Goal: Information Seeking & Learning: Learn about a topic

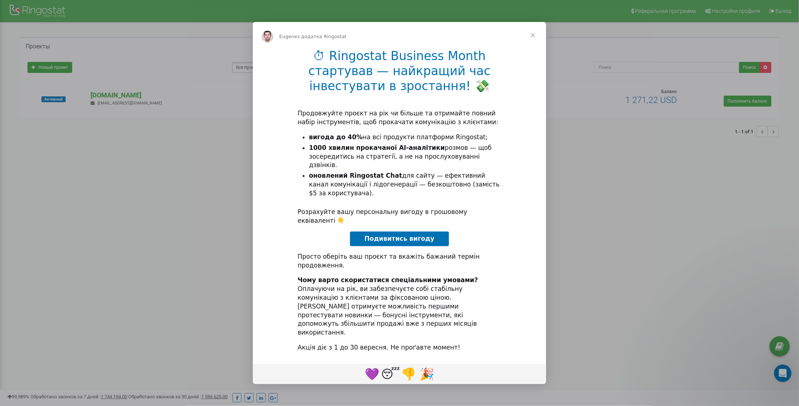
click at [531, 48] on span "Закрити" at bounding box center [533, 35] width 26 height 26
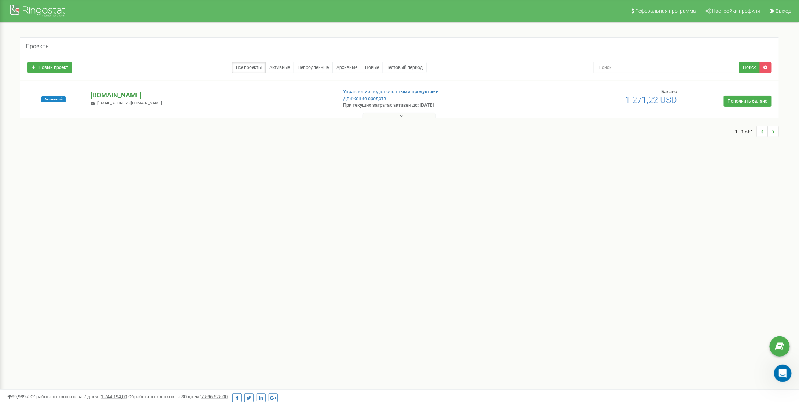
click at [124, 96] on p "[DOMAIN_NAME]" at bounding box center [211, 96] width 241 height 10
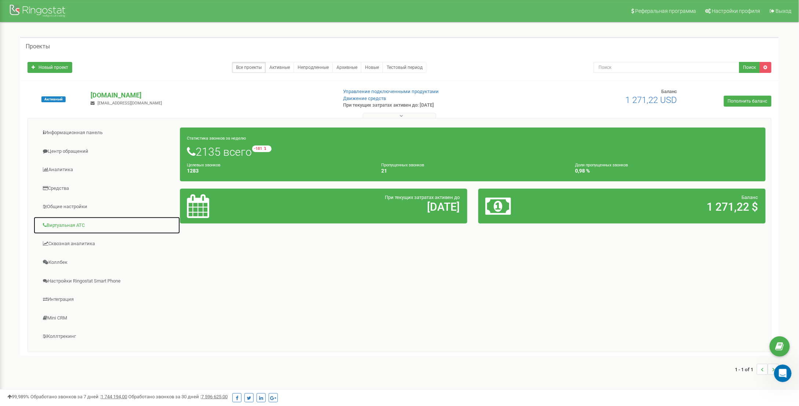
click at [69, 218] on link "Виртуальная АТС" at bounding box center [106, 226] width 147 height 18
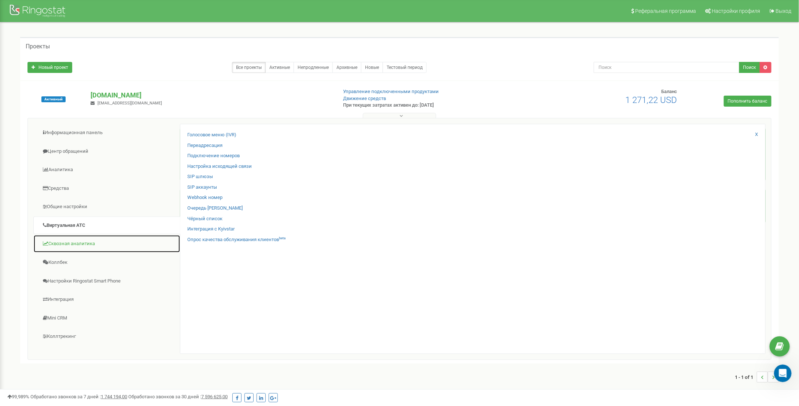
click at [51, 246] on link "Сквозная аналитика" at bounding box center [106, 244] width 147 height 18
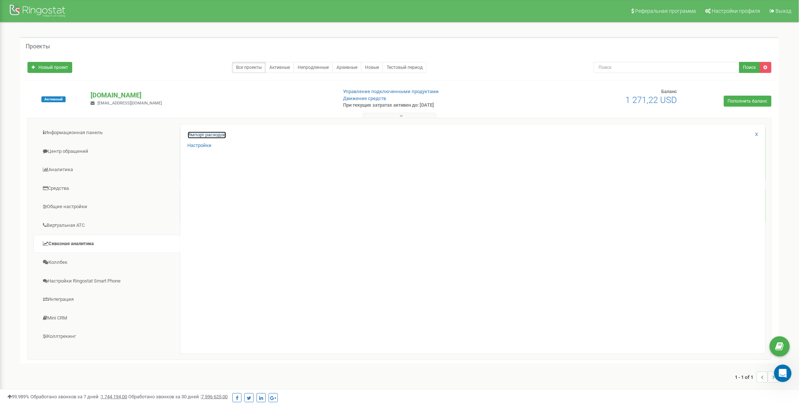
click at [196, 134] on link "Импорт расходов" at bounding box center [207, 135] width 38 height 7
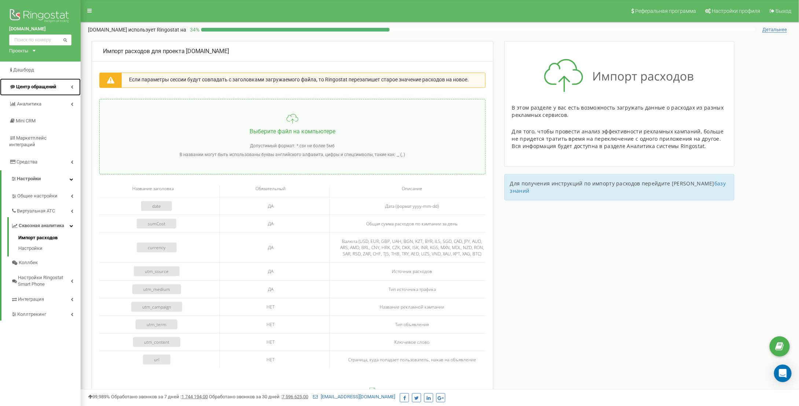
click at [31, 91] on link "Центр обращений" at bounding box center [40, 86] width 81 height 17
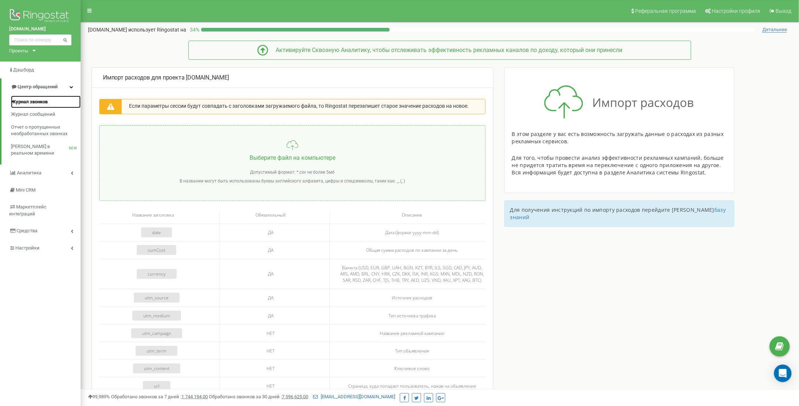
click at [29, 107] on link "Журнал звонков" at bounding box center [46, 102] width 70 height 13
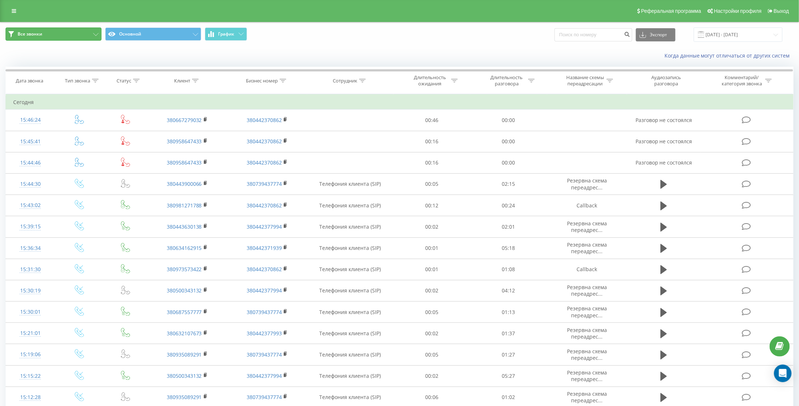
click at [70, 36] on button "Все звонки" at bounding box center [53, 33] width 96 height 13
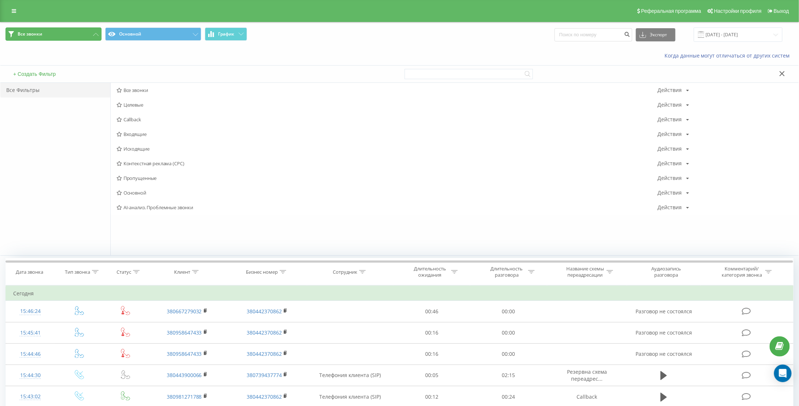
click at [70, 36] on button "Все звонки" at bounding box center [53, 33] width 96 height 13
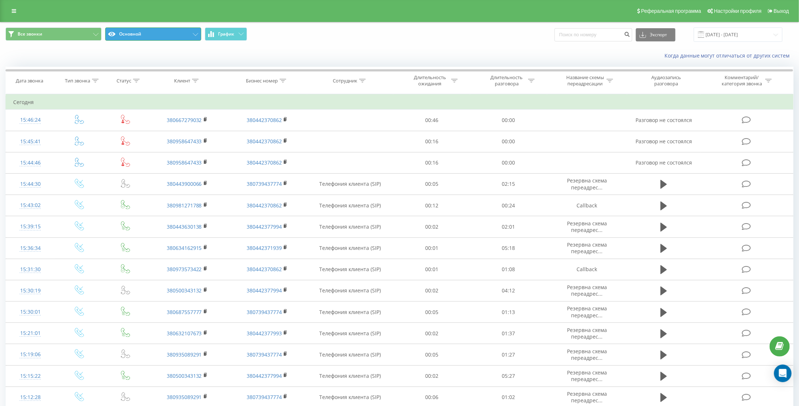
click at [174, 36] on button "Основной" at bounding box center [153, 33] width 96 height 13
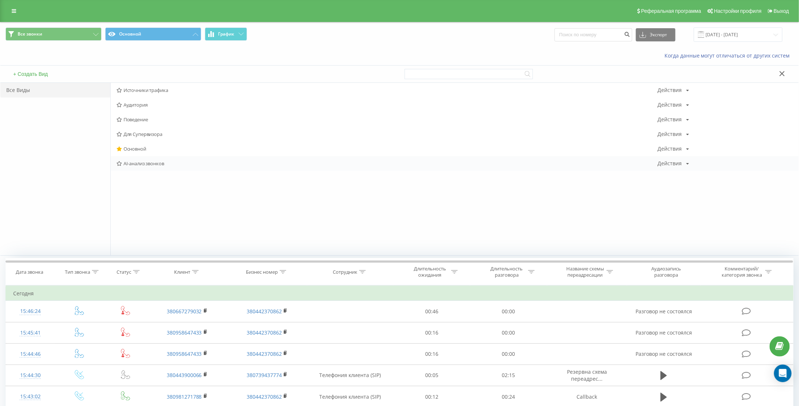
click at [143, 163] on span "AI-анализ звонков" at bounding box center [387, 163] width 541 height 5
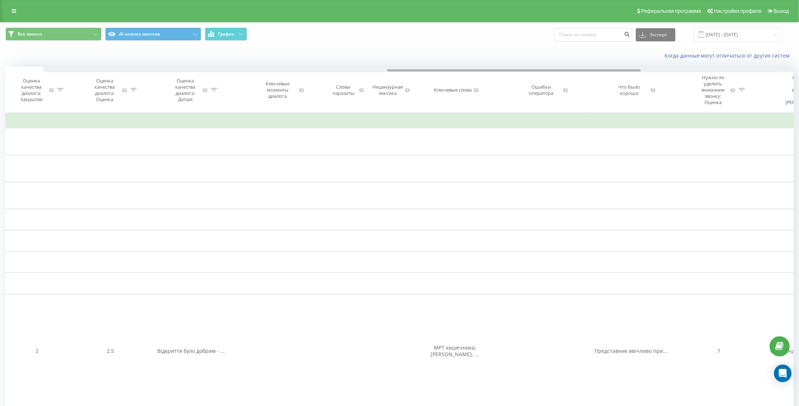
scroll to position [0, 1084]
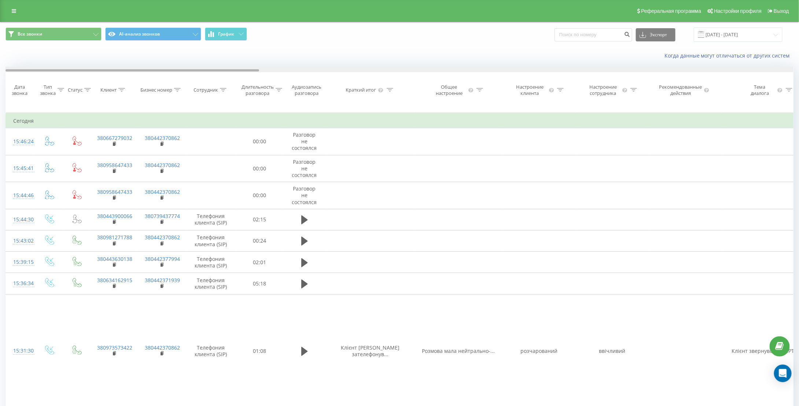
drag, startPoint x: 242, startPoint y: 69, endPoint x: 167, endPoint y: 93, distance: 78.0
click at [167, 93] on div "Дата звонка Тип звонка Статус Клиент Бизнес номер Сотрудник Длительность разгов…" at bounding box center [399, 90] width 788 height 46
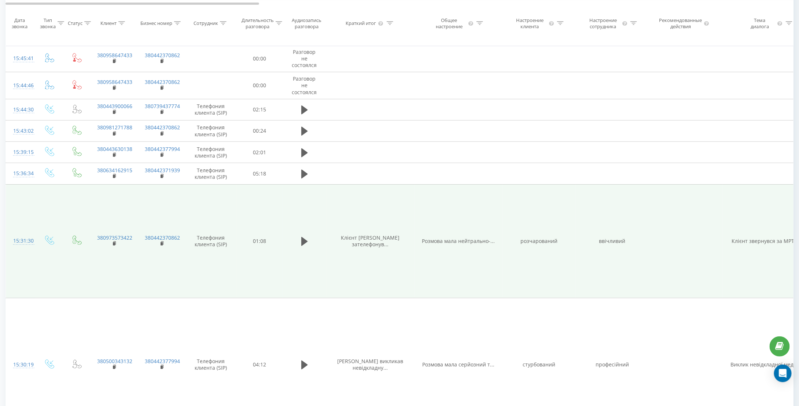
click at [372, 236] on span "Клієнт Ірина зателефонув..." at bounding box center [370, 241] width 59 height 14
click at [452, 237] on span "Розмова мала нейтрально-..." at bounding box center [458, 240] width 73 height 7
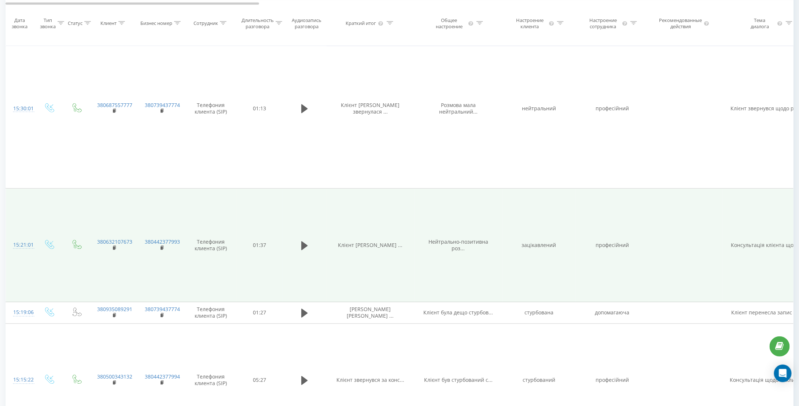
click at [473, 239] on span "Нейтрально-позитивна роз..." at bounding box center [458, 246] width 60 height 14
click at [534, 240] on td "зацікавлений" at bounding box center [538, 246] width 73 height 114
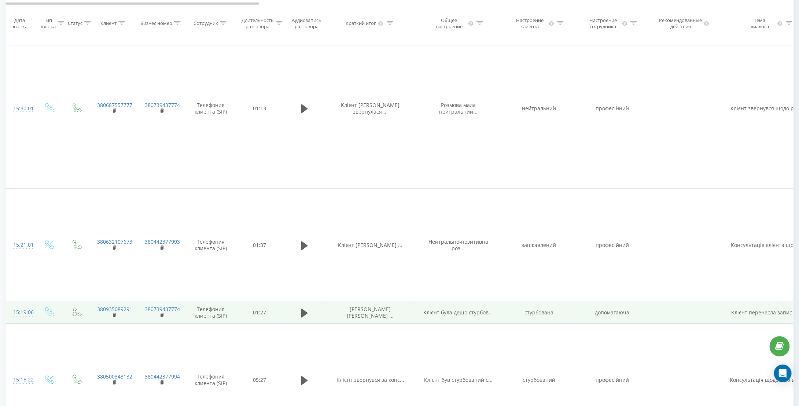
click at [459, 309] on span "Клієнт була дещо стурбов..." at bounding box center [459, 312] width 70 height 7
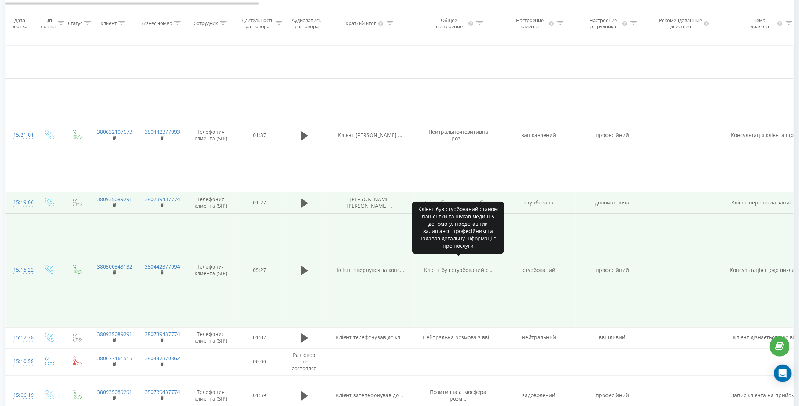
click at [459, 267] on span "Клієнт був стурбований с..." at bounding box center [458, 270] width 69 height 7
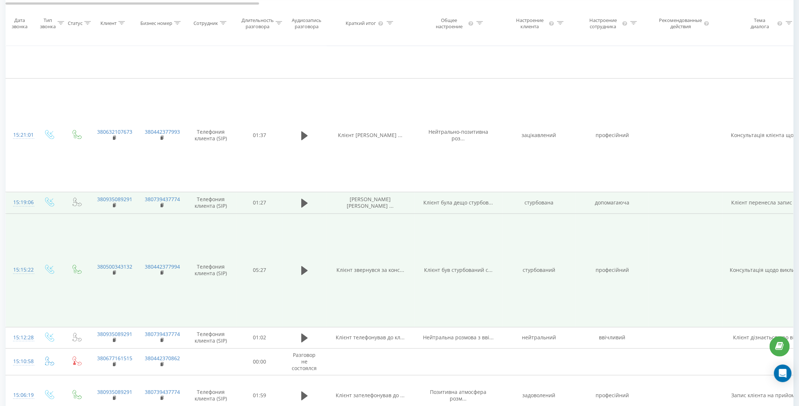
click at [459, 267] on span "Клієнт був стурбований с..." at bounding box center [458, 270] width 69 height 7
click at [527, 262] on td "стурбований" at bounding box center [538, 271] width 73 height 114
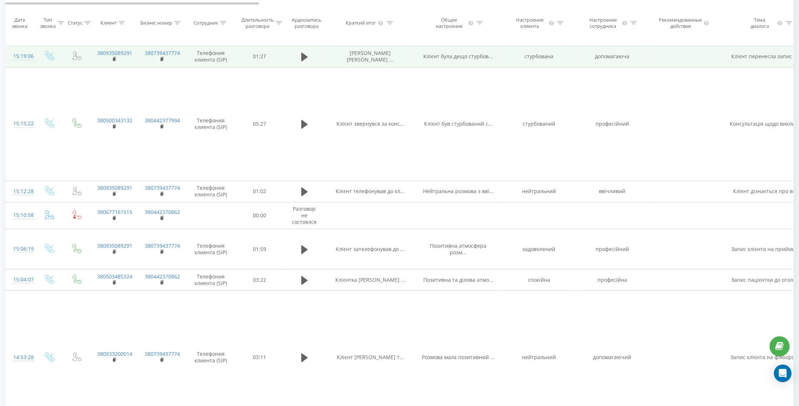
click at [482, 23] on icon at bounding box center [479, 23] width 7 height 4
click at [499, 13] on th "Общее настроение" at bounding box center [458, 23] width 88 height 46
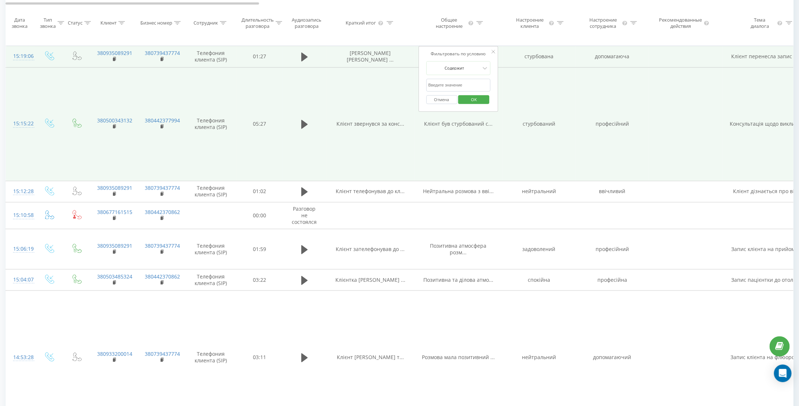
click at [480, 132] on td "Клієнт був стурбований с..." at bounding box center [458, 124] width 88 height 114
click at [482, 120] on span "Клієнт був стурбований с..." at bounding box center [458, 123] width 69 height 7
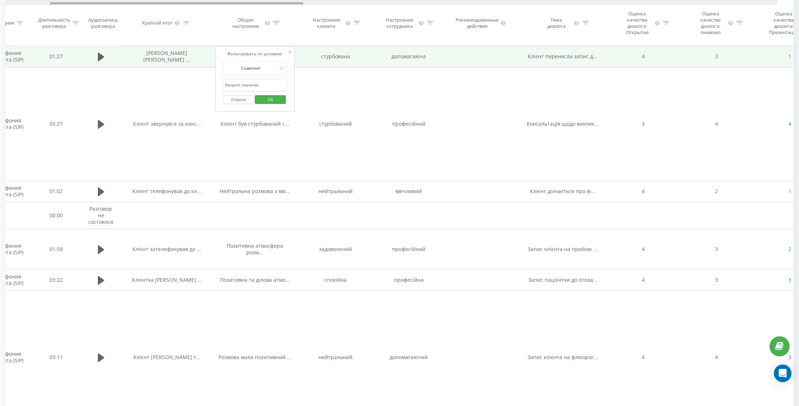
scroll to position [0, 237]
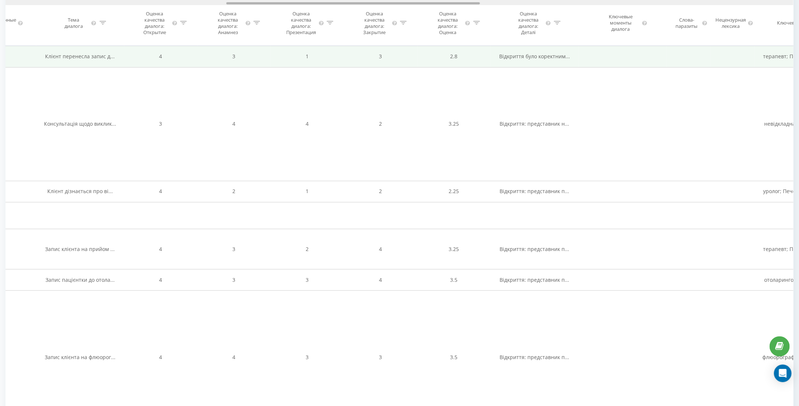
drag, startPoint x: 252, startPoint y: 4, endPoint x: 473, endPoint y: 20, distance: 221.6
click at [473, 20] on div "Дата звонка Тип звонка Статус Клиент Бизнес номер Сотрудник Длительность разгов…" at bounding box center [399, 23] width 788 height 46
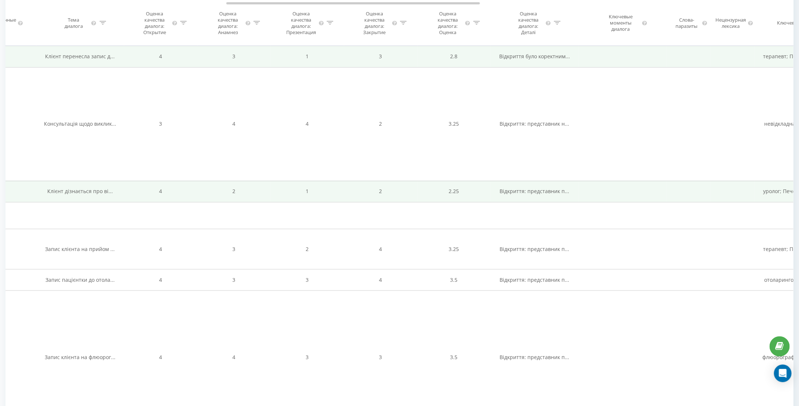
click at [103, 188] on span "Клієнт дізнається про ві..." at bounding box center [80, 191] width 66 height 7
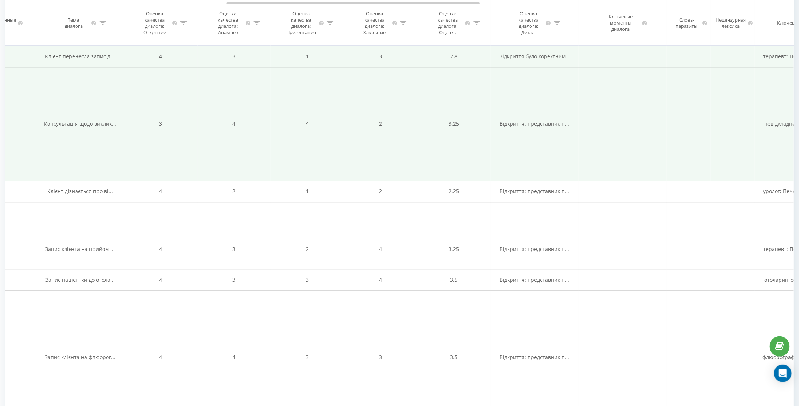
click at [95, 120] on span "Консультація щодо виклик..." at bounding box center [80, 123] width 72 height 7
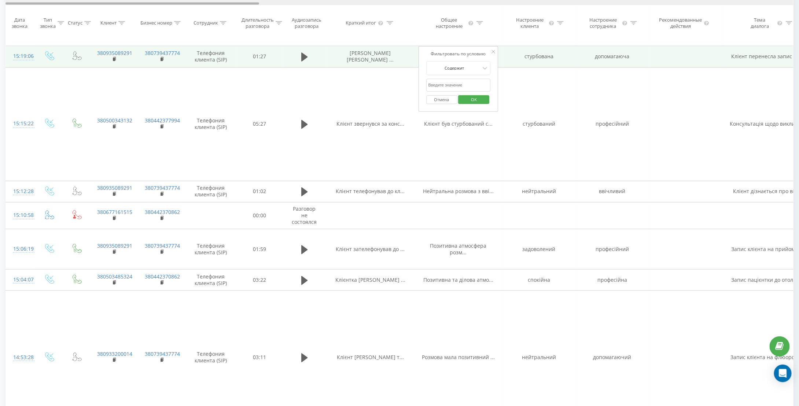
drag, startPoint x: 270, startPoint y: 3, endPoint x: 25, endPoint y: 12, distance: 244.9
click at [25, 12] on div "Дата звонка Тип звонка Статус Клиент Бизнес номер Сотрудник Длительность разгов…" at bounding box center [399, 23] width 788 height 46
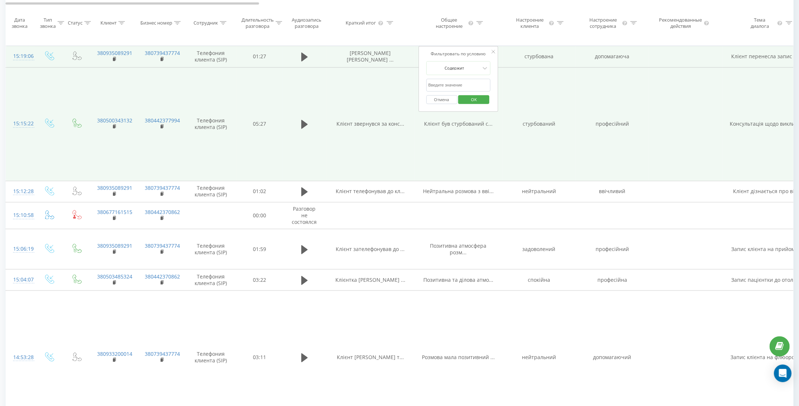
click at [355, 120] on span "Клієнт звернувся за конс..." at bounding box center [370, 123] width 68 height 7
click at [455, 120] on span "Клієнт був стурбований с..." at bounding box center [458, 123] width 69 height 7
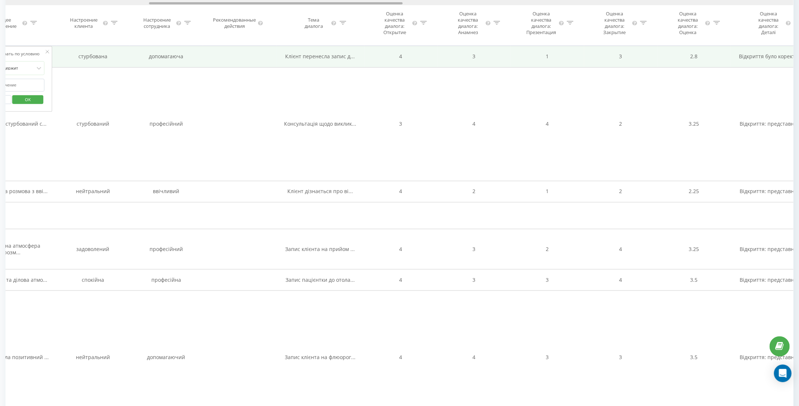
drag, startPoint x: 101, startPoint y: 3, endPoint x: 245, endPoint y: 11, distance: 143.9
click at [245, 11] on div "Дата звонка Тип звонка Статус Клиент Бизнес номер Сотрудник Длительность разгов…" at bounding box center [399, 23] width 788 height 46
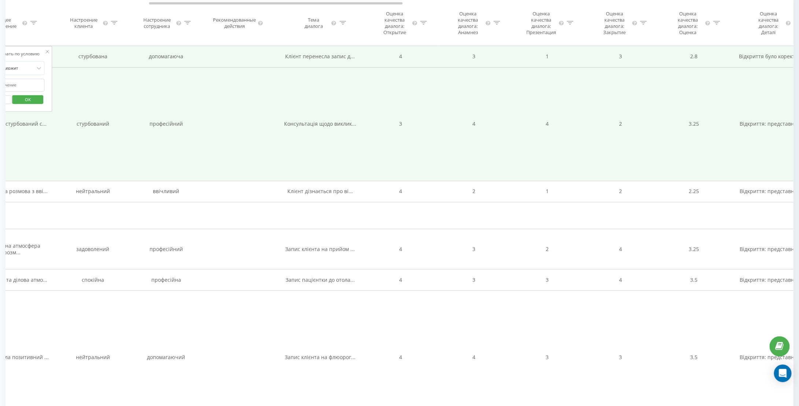
click at [312, 120] on span "Консультація щодо виклик..." at bounding box center [320, 123] width 72 height 7
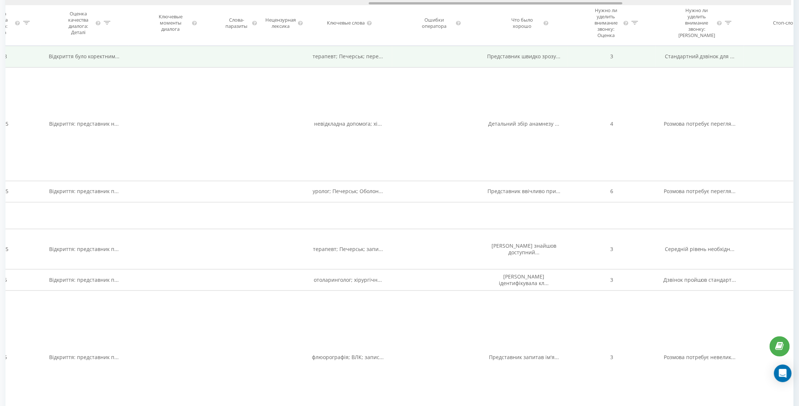
drag, startPoint x: 196, startPoint y: 3, endPoint x: 419, endPoint y: 12, distance: 222.6
click at [419, 12] on div "Дата звонка Тип звонка Статус Клиент Бизнес номер Сотрудник Длительность разгов…" at bounding box center [399, 23] width 788 height 46
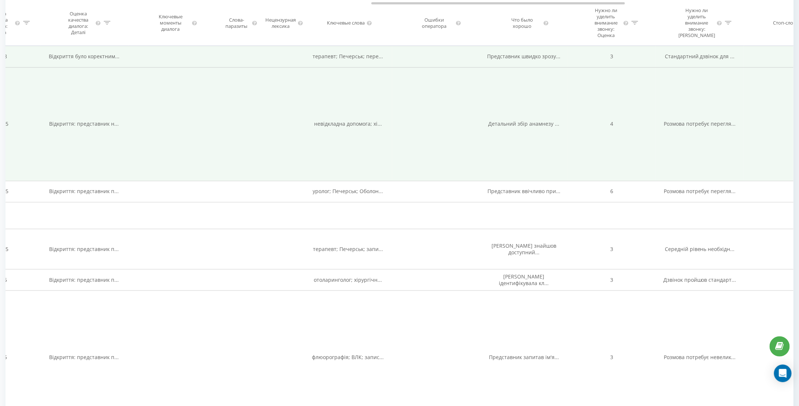
click at [347, 120] on span "невідкладна допомога; хі..." at bounding box center [348, 123] width 68 height 7
click at [353, 120] on span "невідкладна допомога; хі..." at bounding box center [348, 123] width 68 height 7
click at [544, 120] on span "Детальний збір анамнезу ..." at bounding box center [524, 123] width 71 height 7
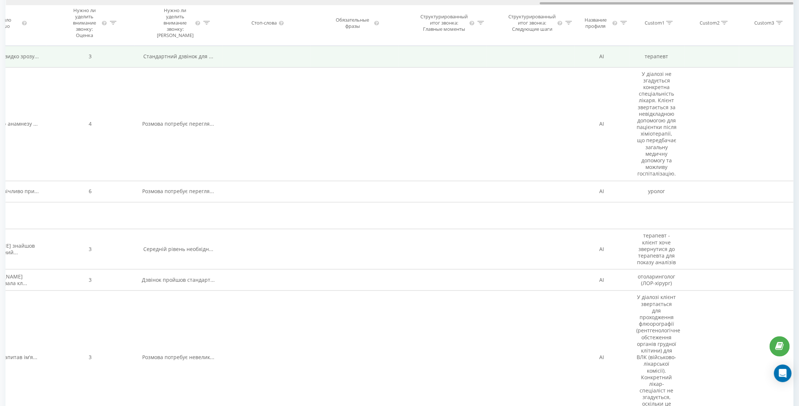
drag, startPoint x: 551, startPoint y: 3, endPoint x: 725, endPoint y: 11, distance: 174.6
click at [725, 11] on div "Дата звонка Тип звонка Статус Клиент Бизнес номер Сотрудник Длительность разгов…" at bounding box center [399, 23] width 788 height 46
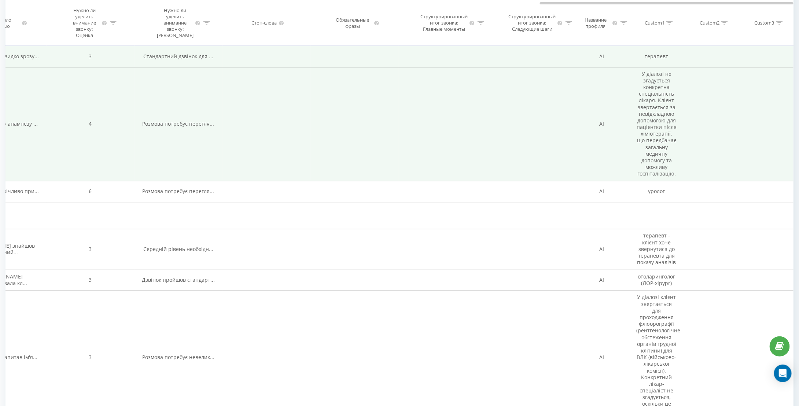
click at [175, 120] on span "Розмова потребує перегля..." at bounding box center [179, 123] width 72 height 7
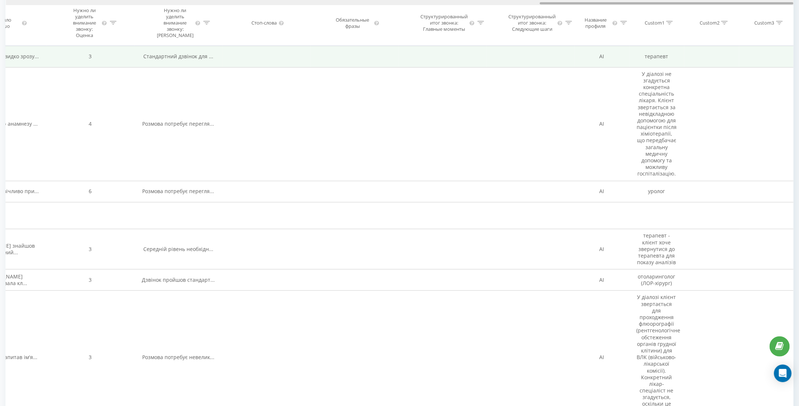
drag, startPoint x: 569, startPoint y: 3, endPoint x: 604, endPoint y: 5, distance: 35.3
click at [603, 5] on div at bounding box center [400, 2] width 788 height 5
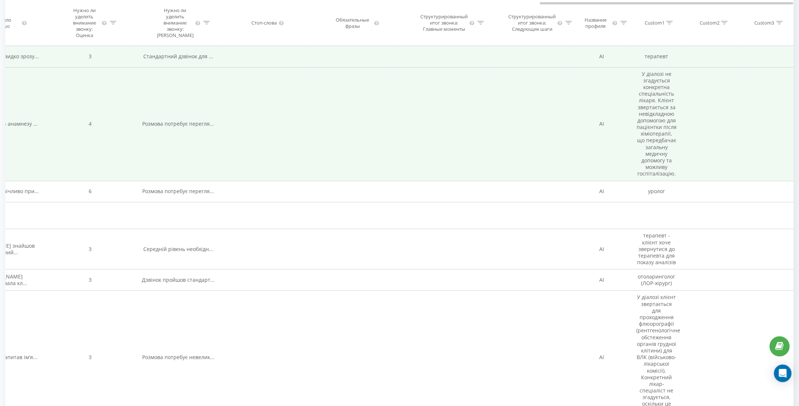
click at [658, 85] on td "У діалозі не згадується конкретна спеціальність лікаря. Клієнт звертається за н…" at bounding box center [656, 124] width 55 height 114
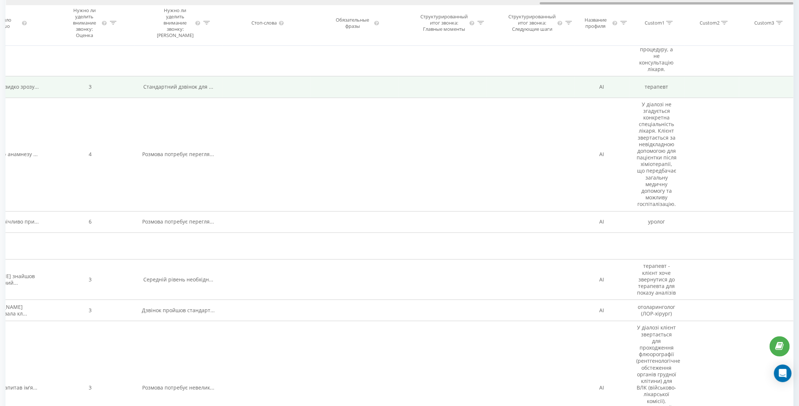
scroll to position [623, 0]
